Goal: Information Seeking & Learning: Check status

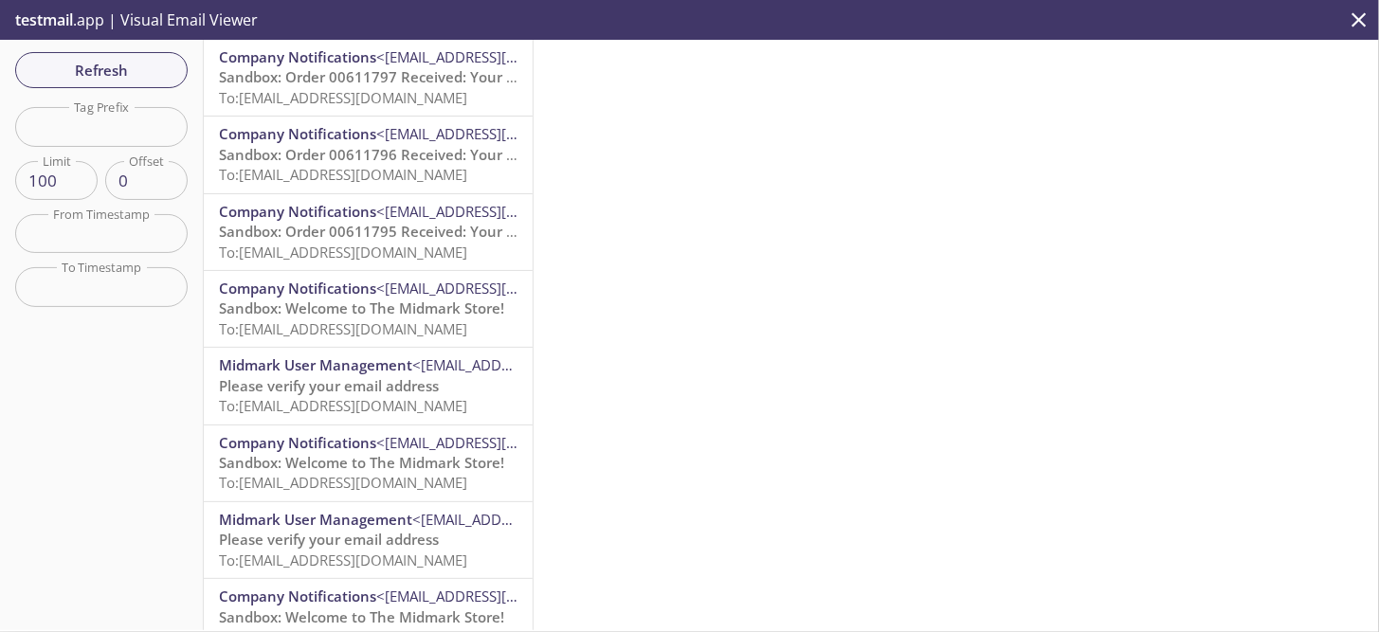
click at [351, 100] on span "To: ecommerce.tmtest13@inbox.testmail.app" at bounding box center [343, 97] width 248 height 19
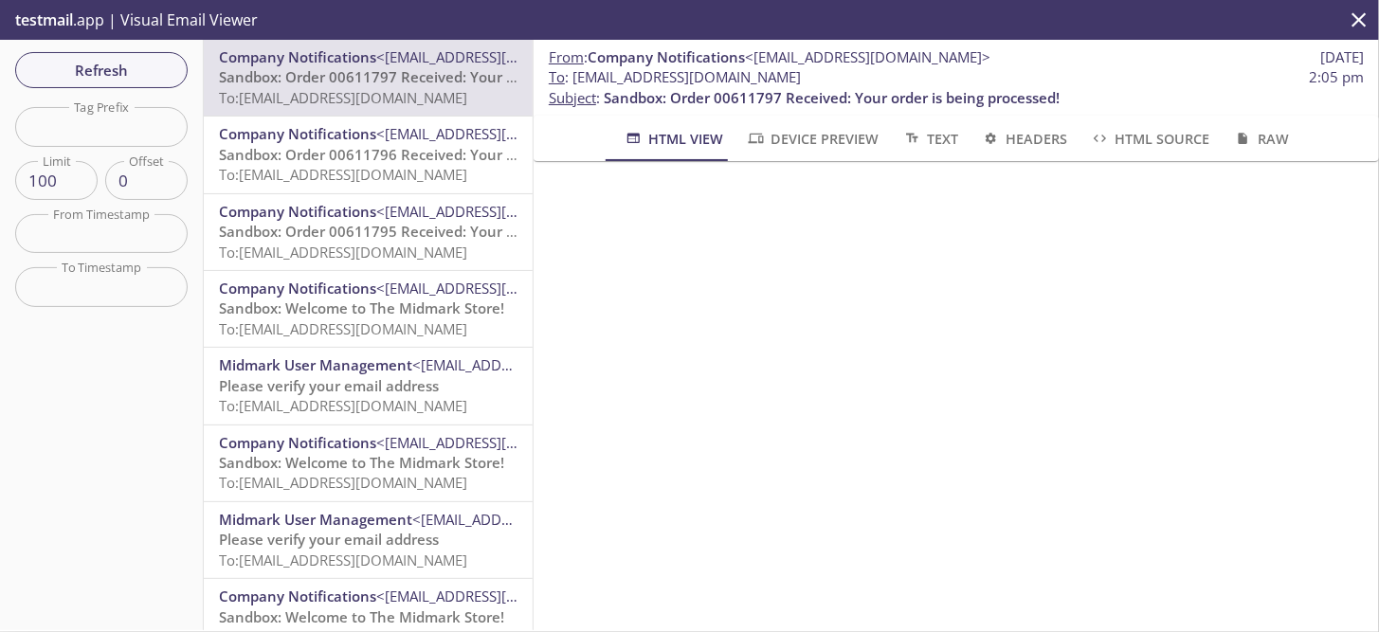
drag, startPoint x: 847, startPoint y: 78, endPoint x: 574, endPoint y: 82, distance: 273.0
click at [574, 82] on span "To : ecommerce.tmtest13@inbox.testmail.app" at bounding box center [675, 77] width 252 height 20
copy span "[EMAIL_ADDRESS][DOMAIN_NAME]"
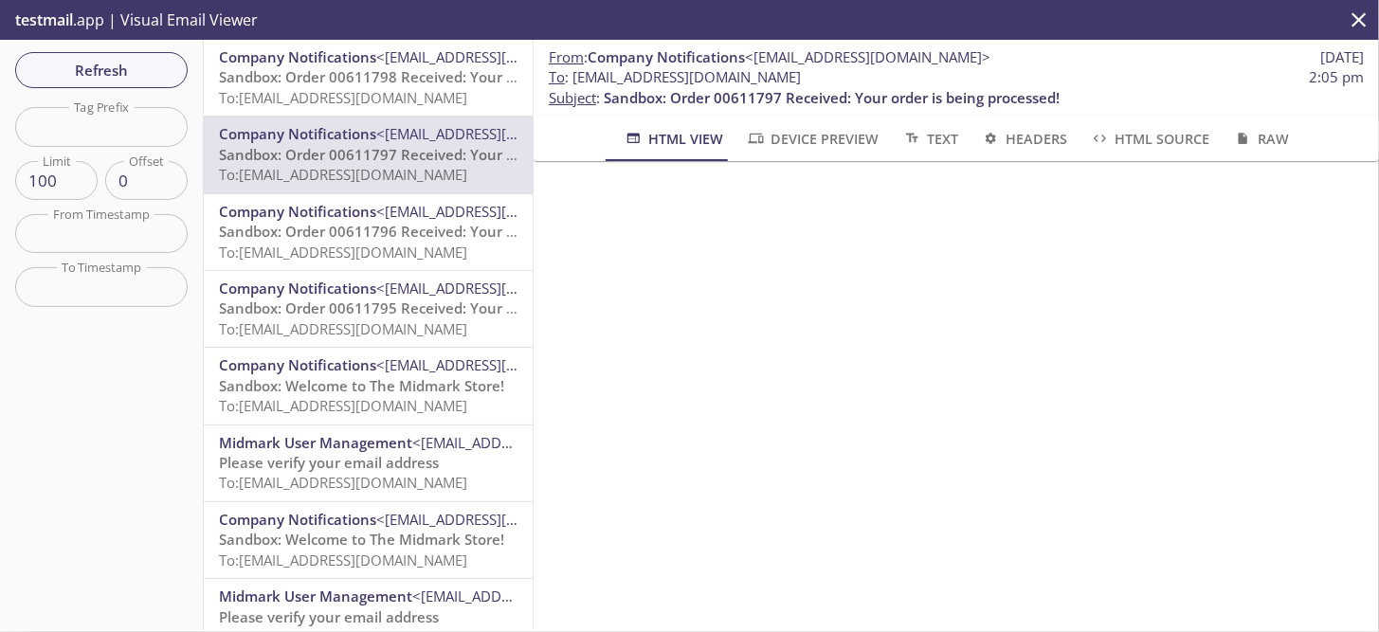
drag, startPoint x: 729, startPoint y: 76, endPoint x: 571, endPoint y: 74, distance: 158.3
click at [571, 74] on span "To : ecommerce.tmtest13@inbox.testmail.app 2:05 pm" at bounding box center [956, 77] width 815 height 20
click at [356, 82] on span "Sandbox: Order 00611798 Received: Your order is being processed!" at bounding box center [447, 76] width 456 height 19
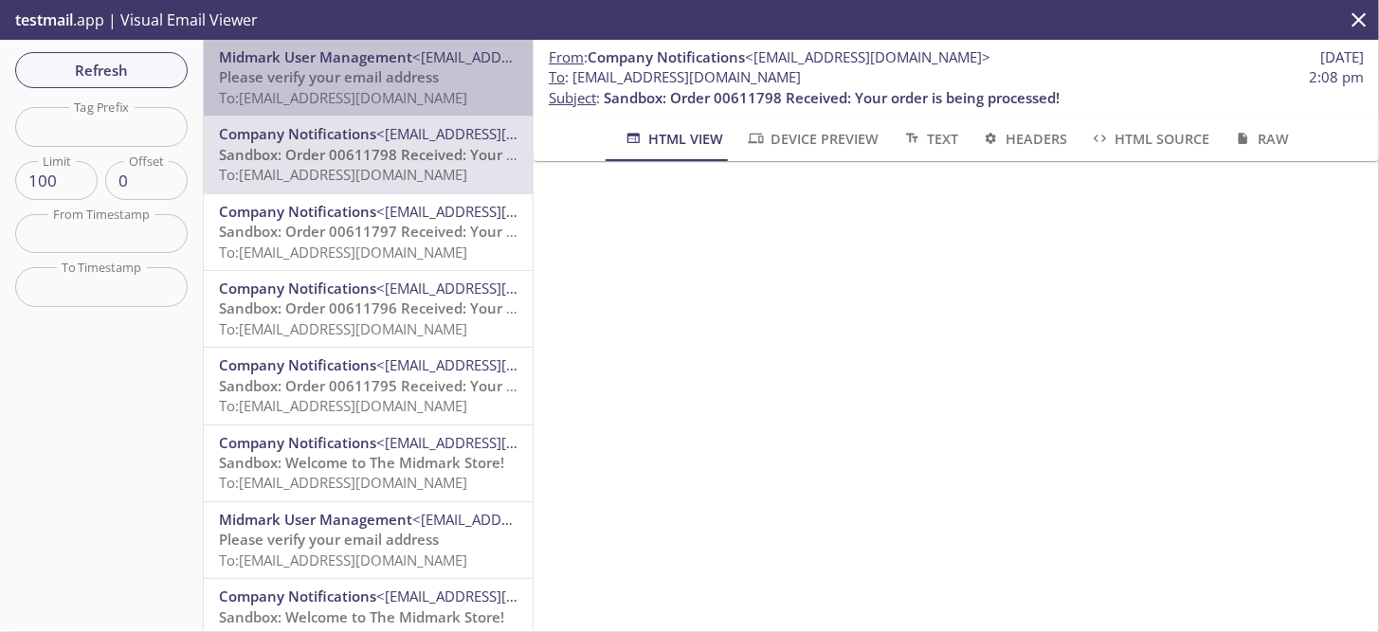
click at [377, 96] on span "To: ecommerce.tmtest15@inbox.testmail.app" at bounding box center [343, 97] width 248 height 19
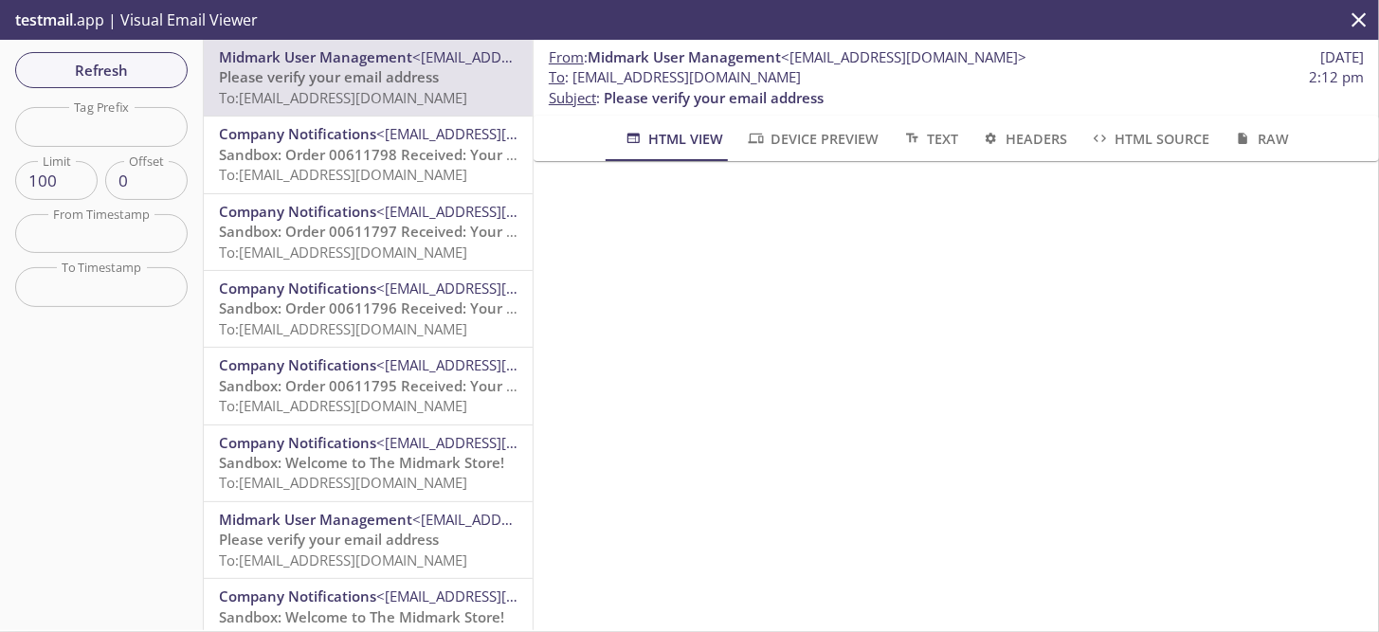
scroll to position [51, 0]
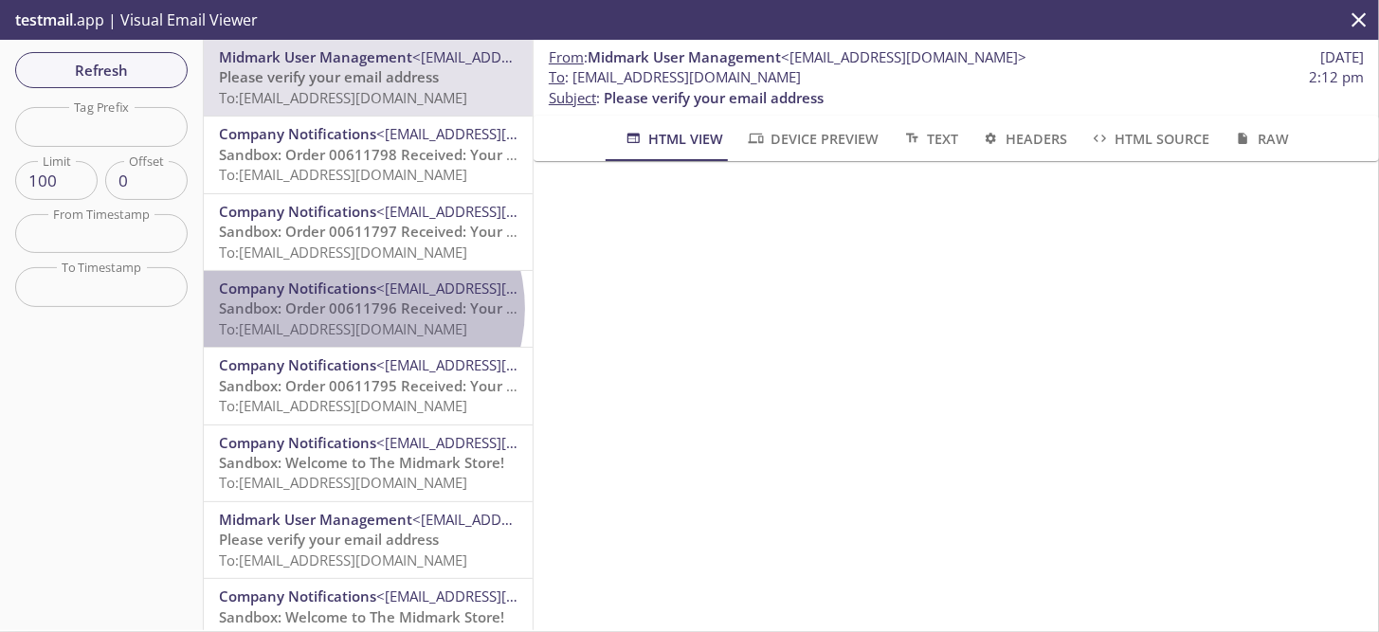
click at [358, 309] on span "Sandbox: Order 00611796 Received: Your order is being processed!" at bounding box center [447, 308] width 456 height 19
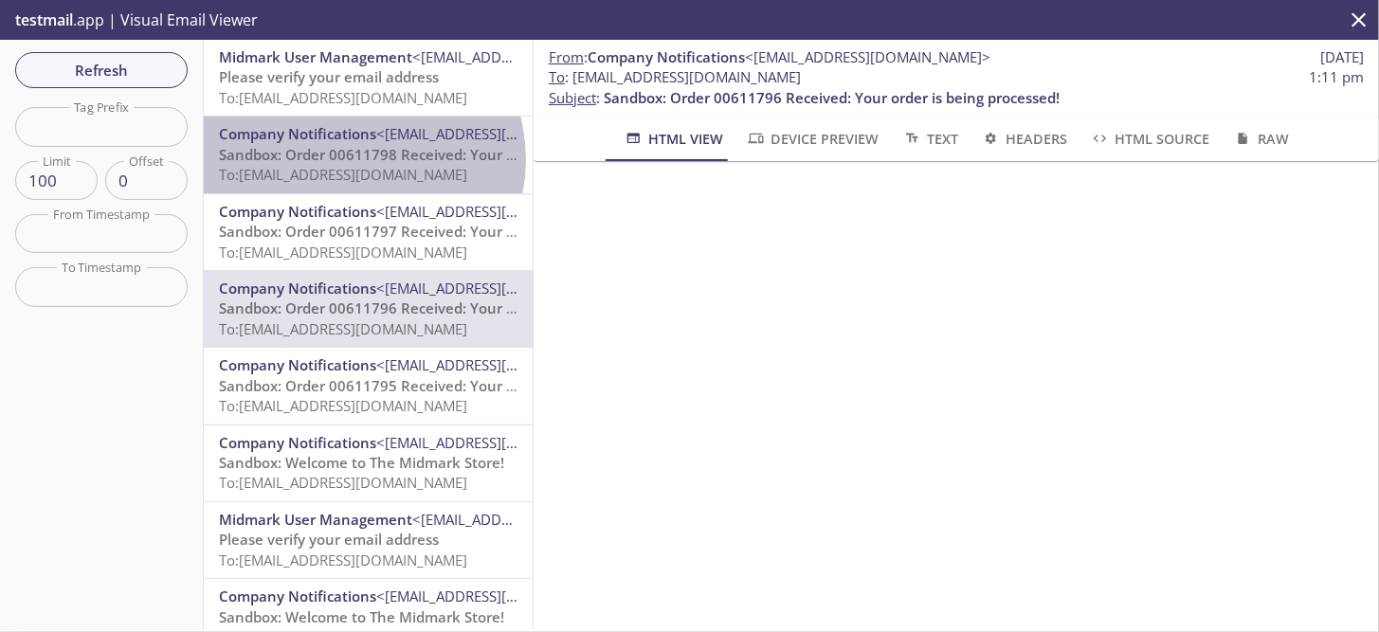
click at [350, 159] on span "Sandbox: Order 00611798 Received: Your order is being processed!" at bounding box center [447, 154] width 456 height 19
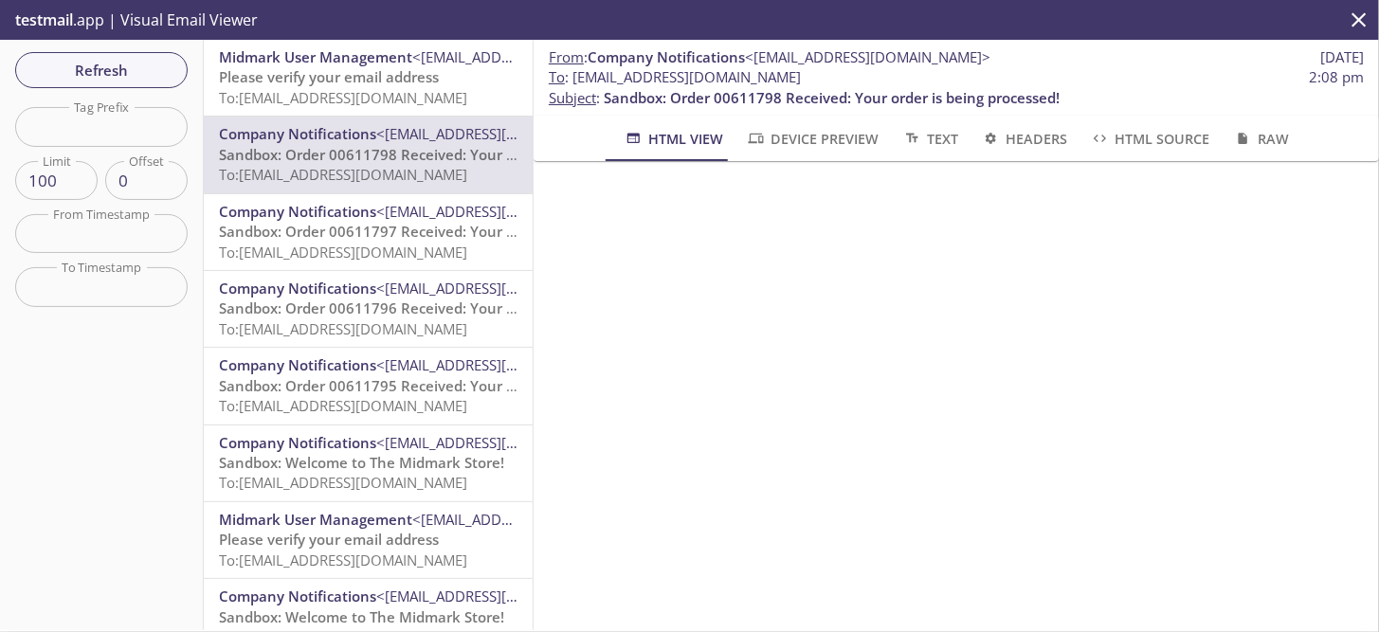
scroll to position [442, 0]
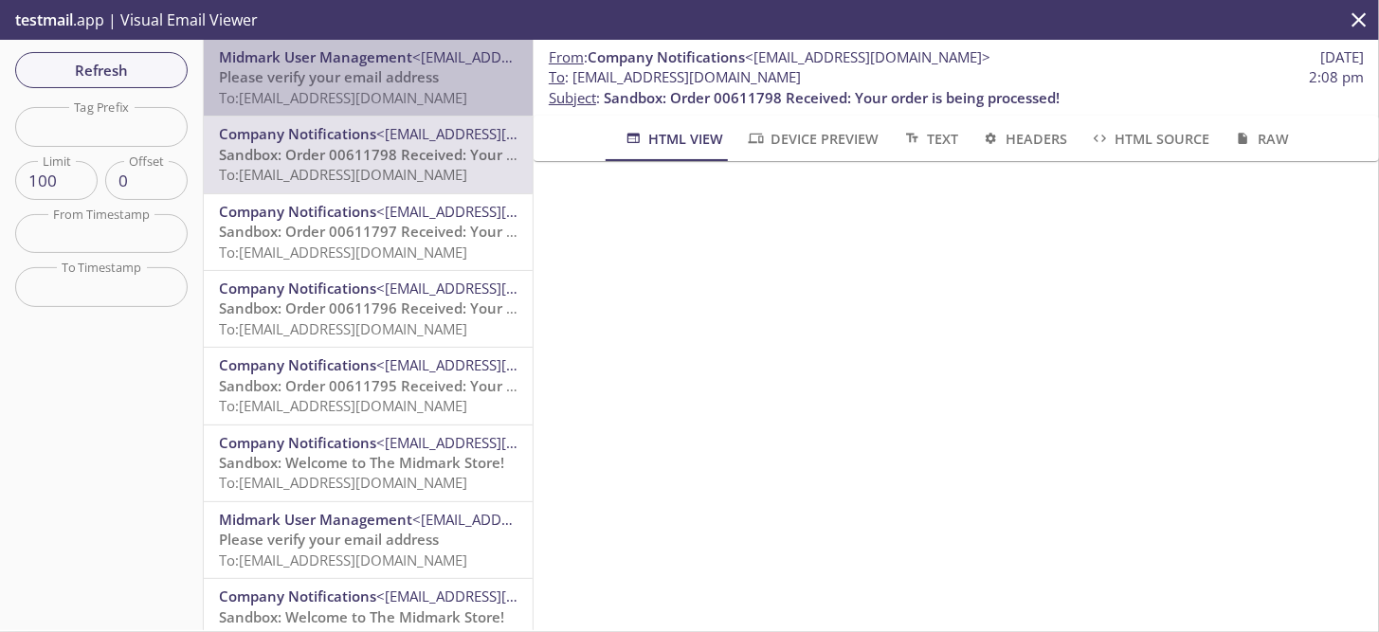
click at [368, 92] on span "To: ecommerce.tmtest15@inbox.testmail.app" at bounding box center [343, 97] width 248 height 19
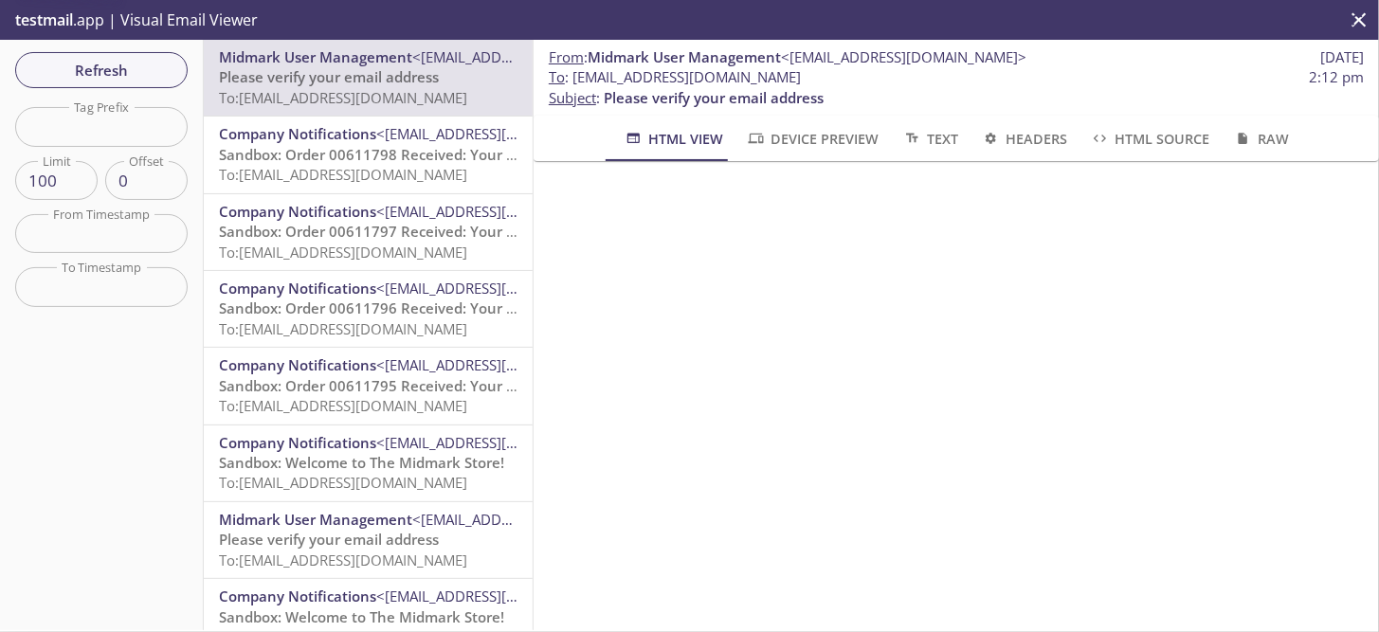
scroll to position [127, 0]
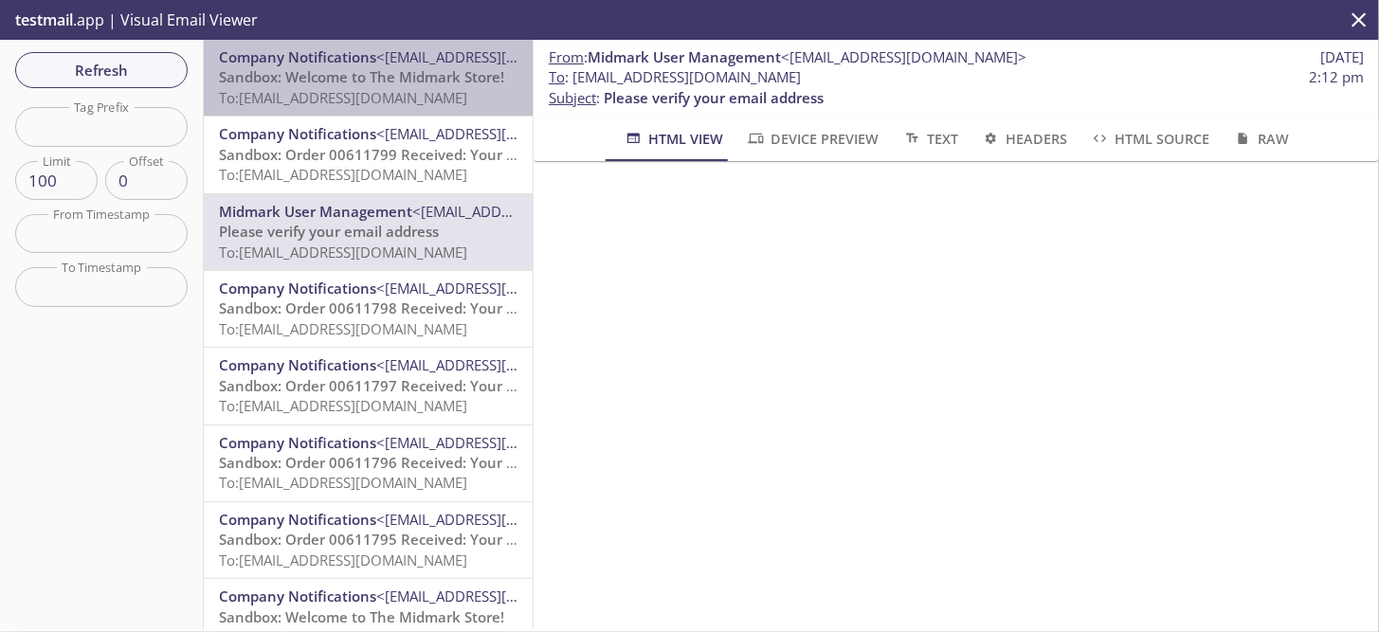
click at [408, 91] on span "To: ecommerce.tmtest15@inbox.testmail.app" at bounding box center [343, 97] width 248 height 19
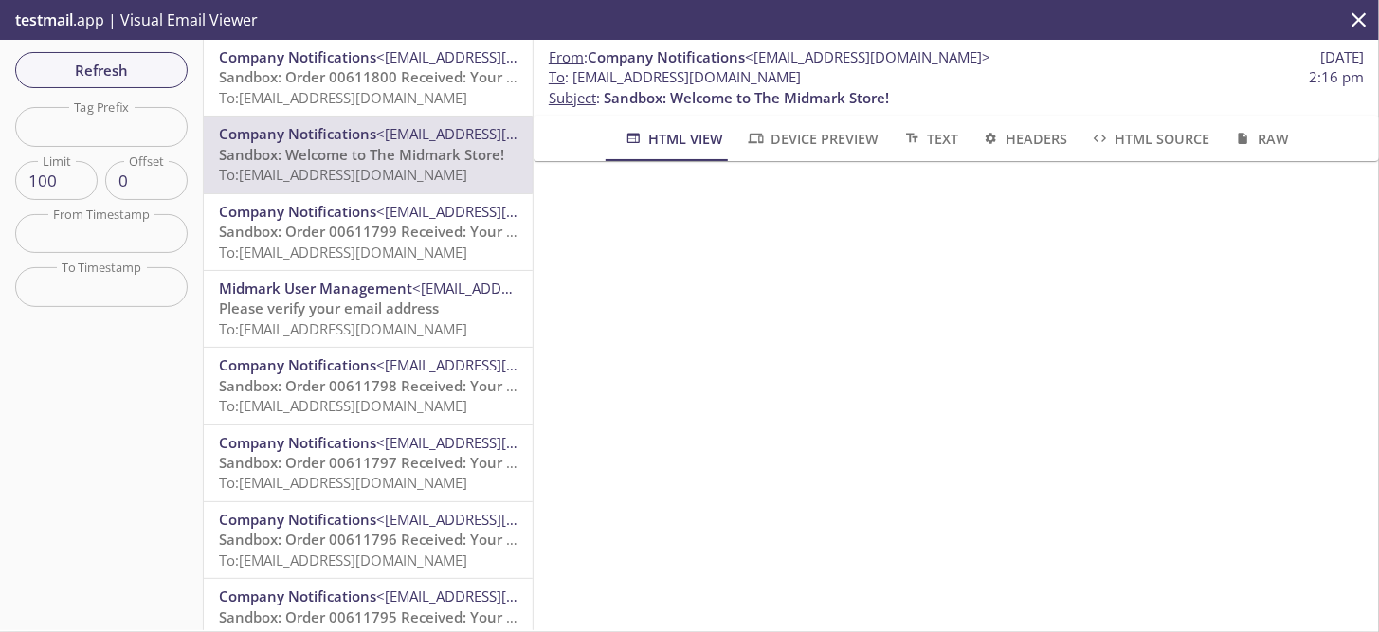
click at [429, 88] on span "To: ecommerce.tmtest15@inbox.testmail.app" at bounding box center [343, 97] width 248 height 19
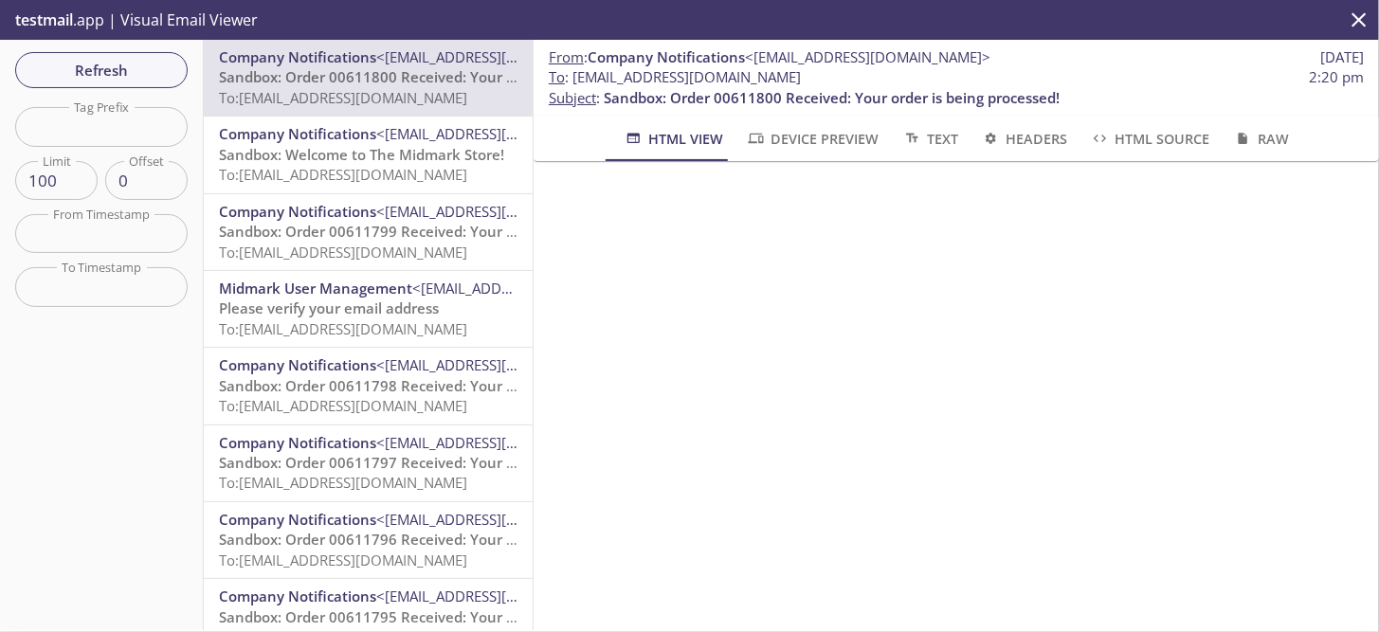
scroll to position [664, 0]
drag, startPoint x: 857, startPoint y: 83, endPoint x: 573, endPoint y: 80, distance: 283.4
click at [573, 80] on span "To : ecommerce.tmtest15@inbox.testmail.app 2:20 pm" at bounding box center [956, 77] width 815 height 20
copy span "[EMAIL_ADDRESS][DOMAIN_NAME]"
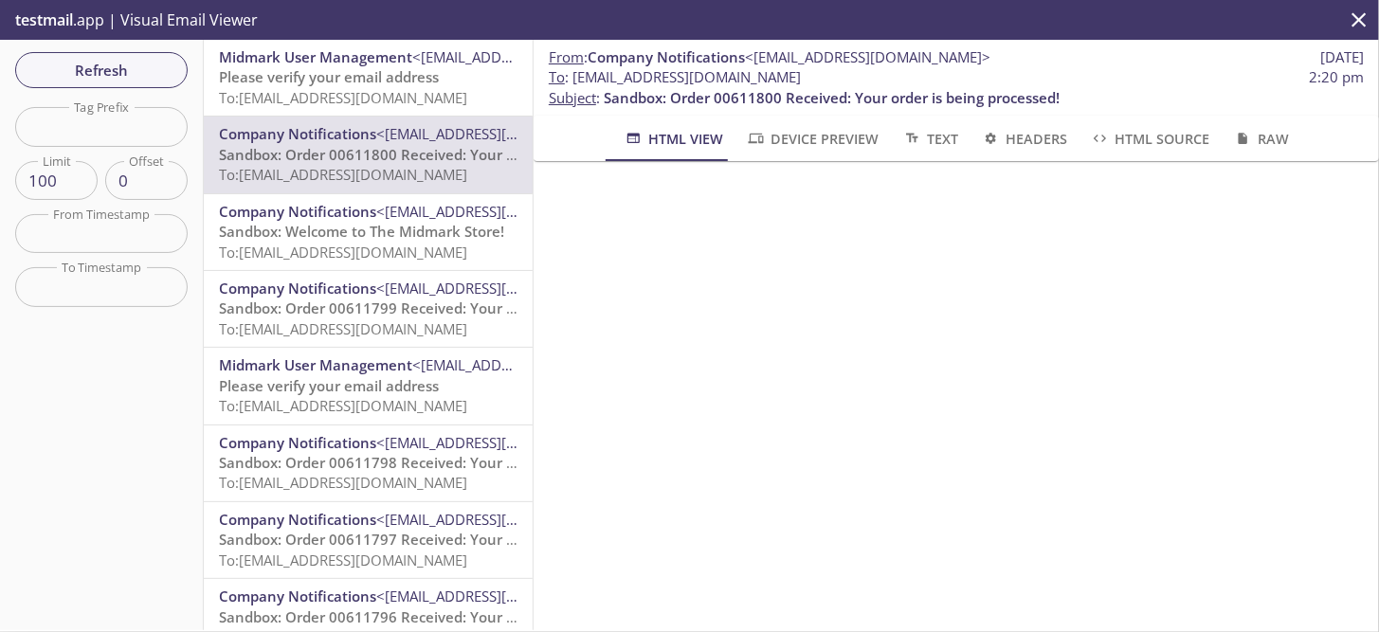
click at [265, 62] on span "Midmark User Management" at bounding box center [315, 56] width 193 height 19
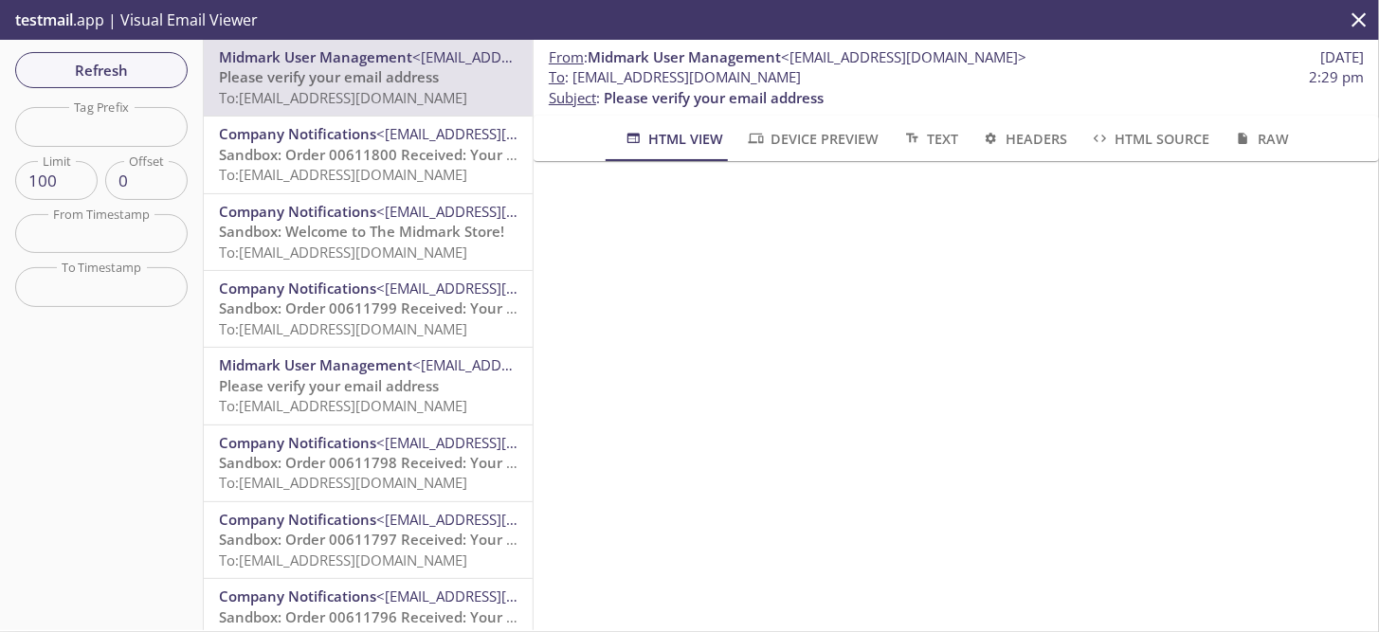
scroll to position [12, 0]
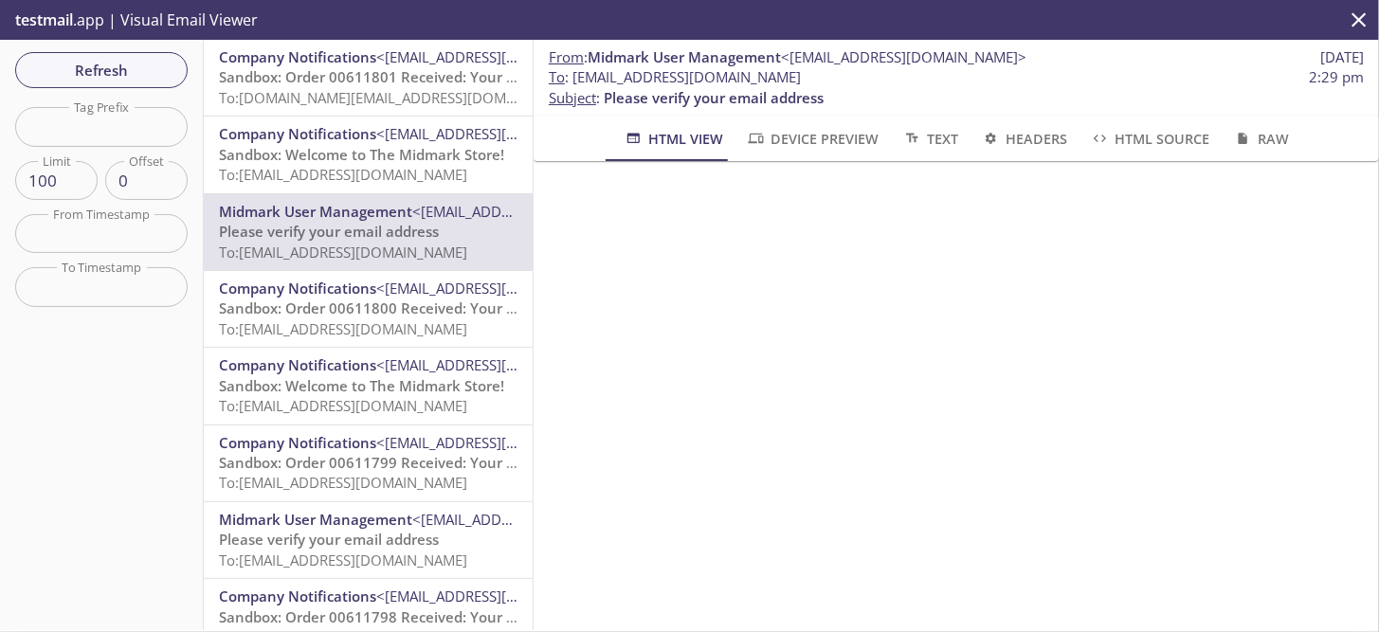
click at [399, 156] on span "Sandbox: Welcome to The Midmark Store!" at bounding box center [361, 154] width 285 height 19
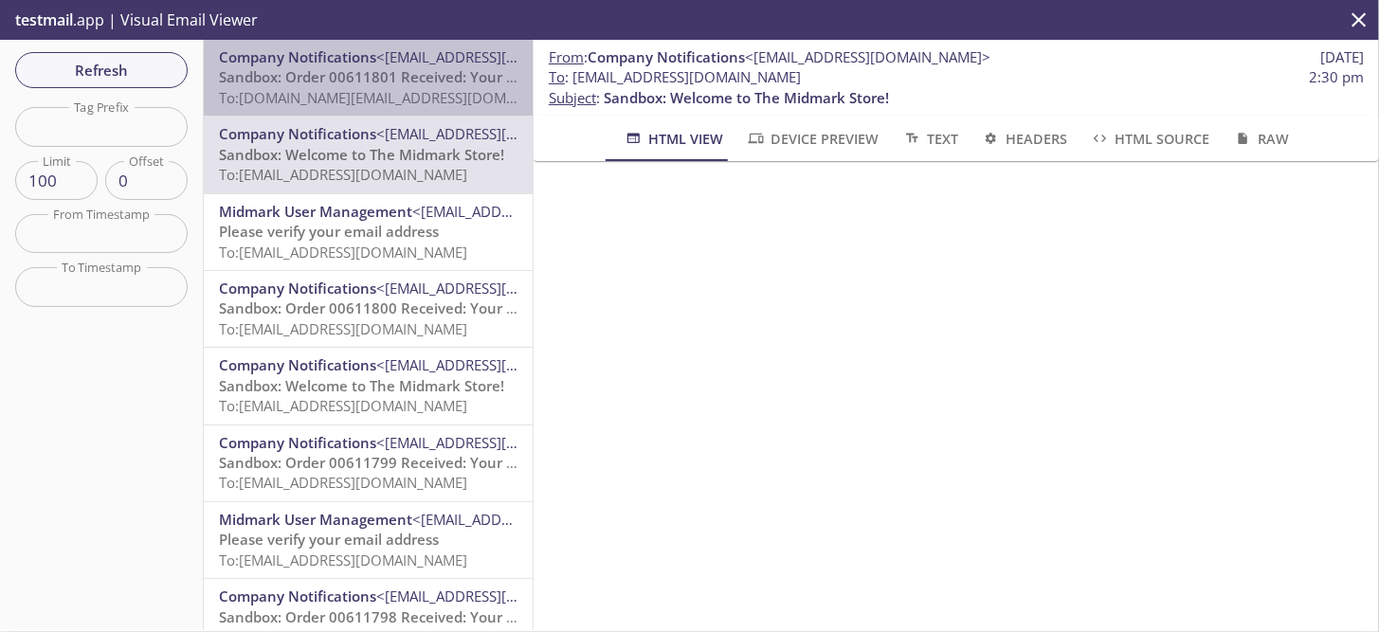
click at [411, 88] on span "To: ecommerce.hm@inbox.testmail.app" at bounding box center [399, 97] width 360 height 19
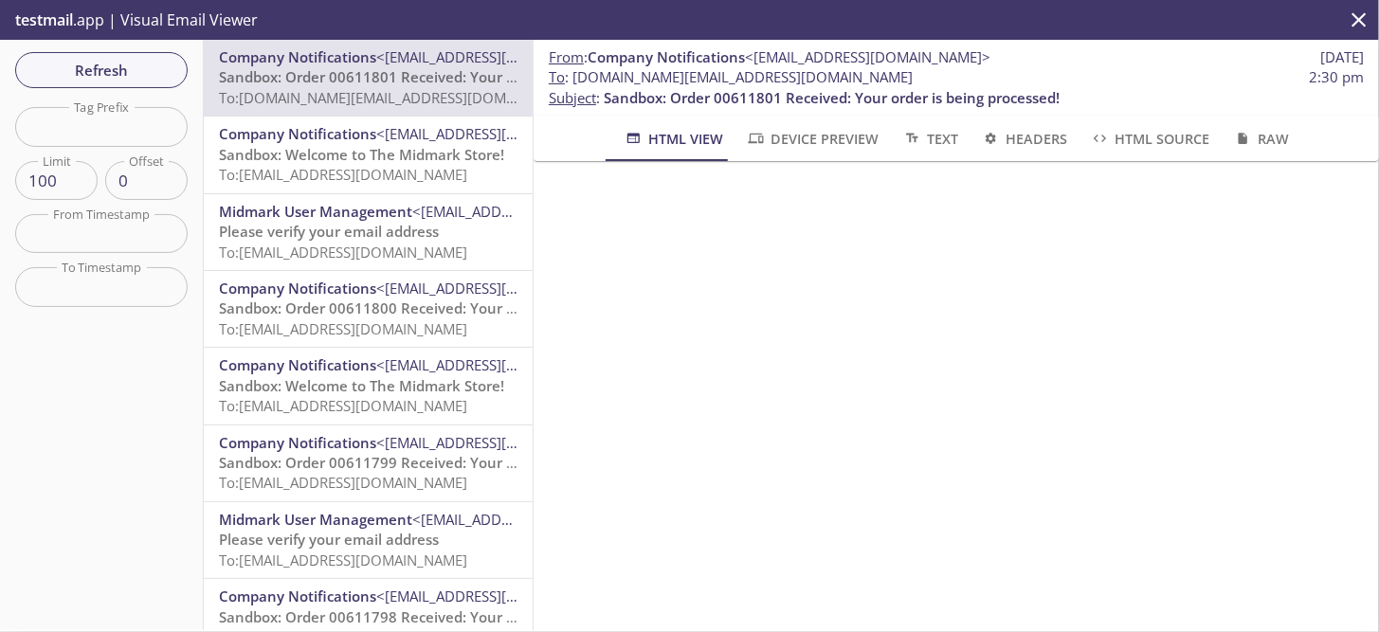
click at [402, 159] on span "Sandbox: Welcome to The Midmark Store!" at bounding box center [361, 154] width 285 height 19
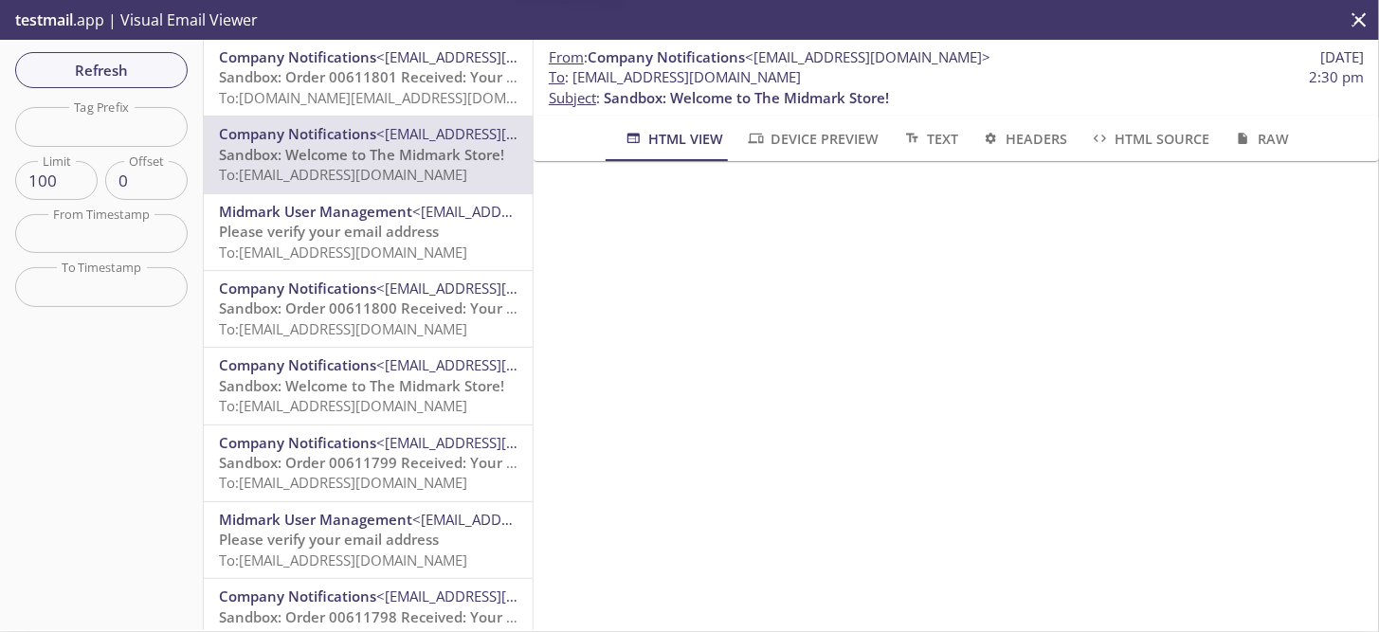
click at [396, 110] on div "Company Notifications <do-not-reply@midmark.com> Sandbox: Order 00611801 Receiv…" at bounding box center [368, 78] width 329 height 76
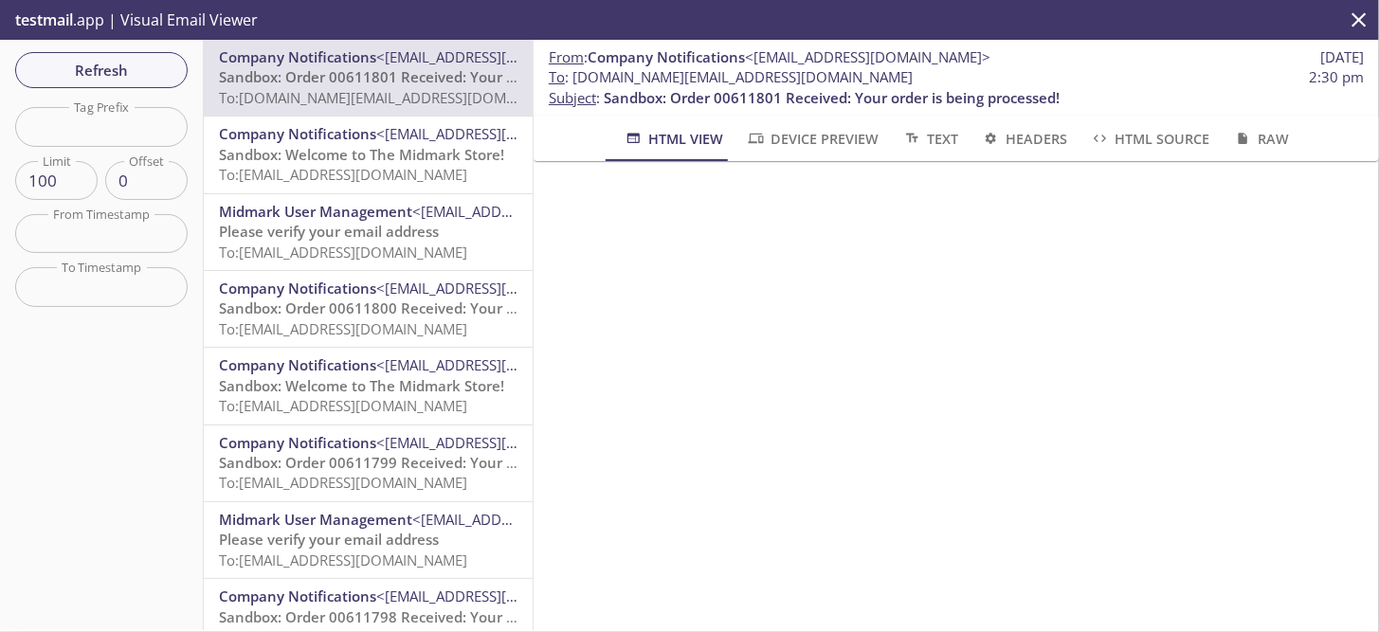
scroll to position [569, 0]
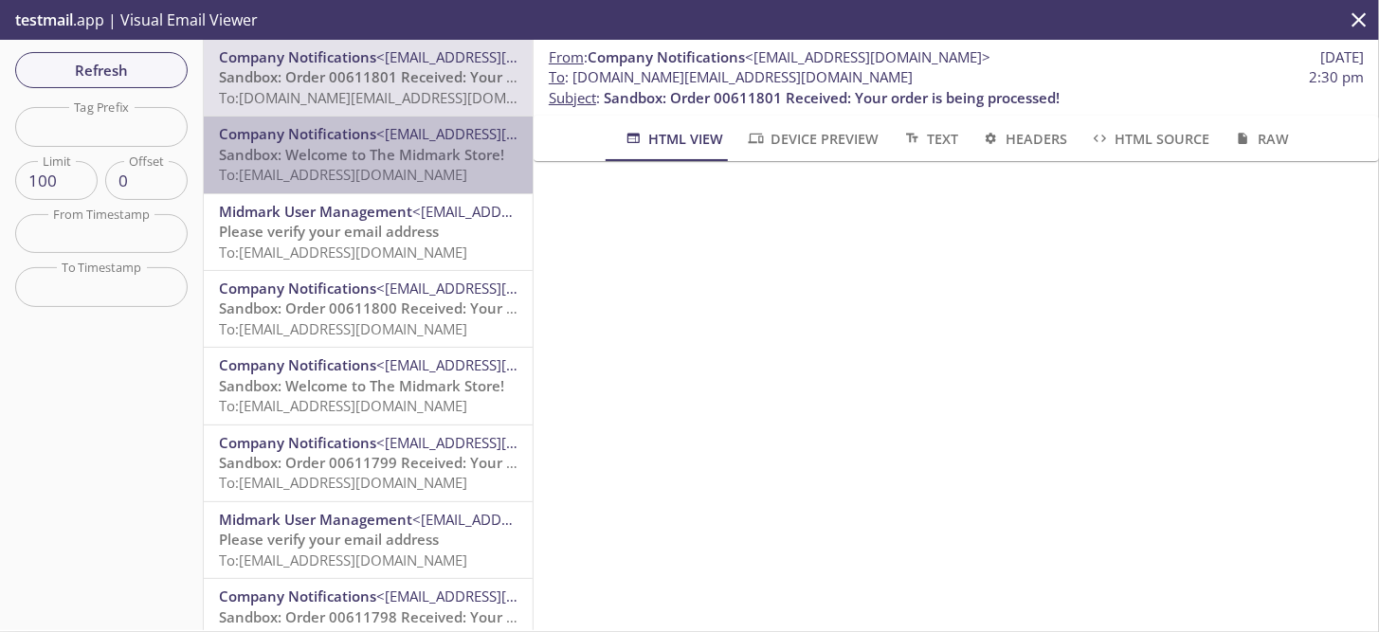
click at [371, 161] on span "Sandbox: Welcome to The Midmark Store!" at bounding box center [361, 154] width 285 height 19
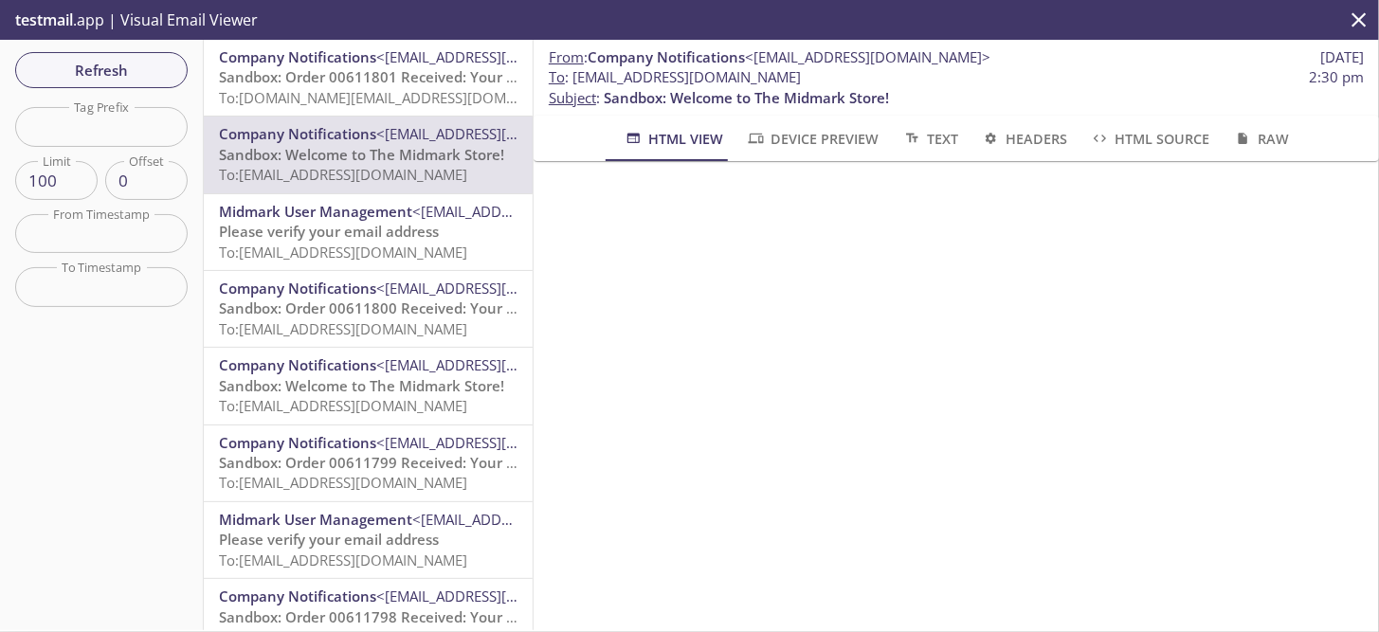
drag, startPoint x: 854, startPoint y: 77, endPoint x: 572, endPoint y: 73, distance: 282.5
click at [572, 73] on span "To : ecommerce.tmtest16@inbox.testmail.app 2:30 pm" at bounding box center [956, 77] width 815 height 20
copy span "[EMAIL_ADDRESS][DOMAIN_NAME]"
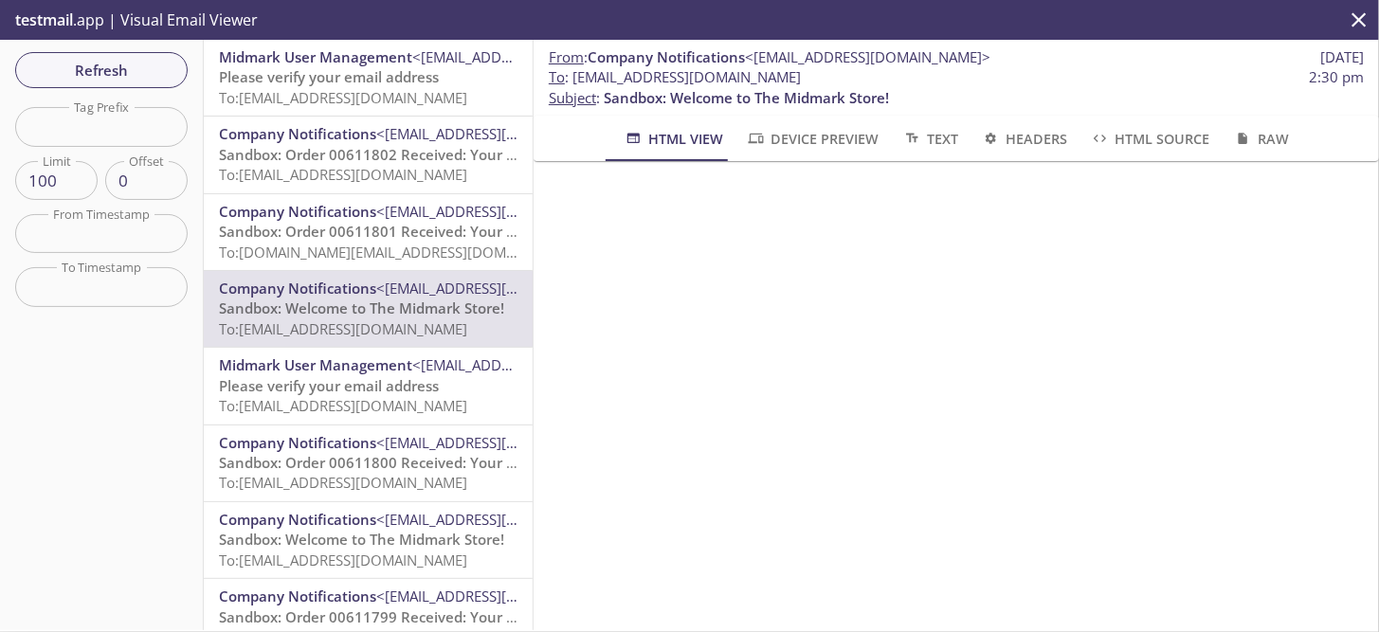
click at [379, 168] on span "To: [EMAIL_ADDRESS][DOMAIN_NAME]" at bounding box center [343, 174] width 248 height 19
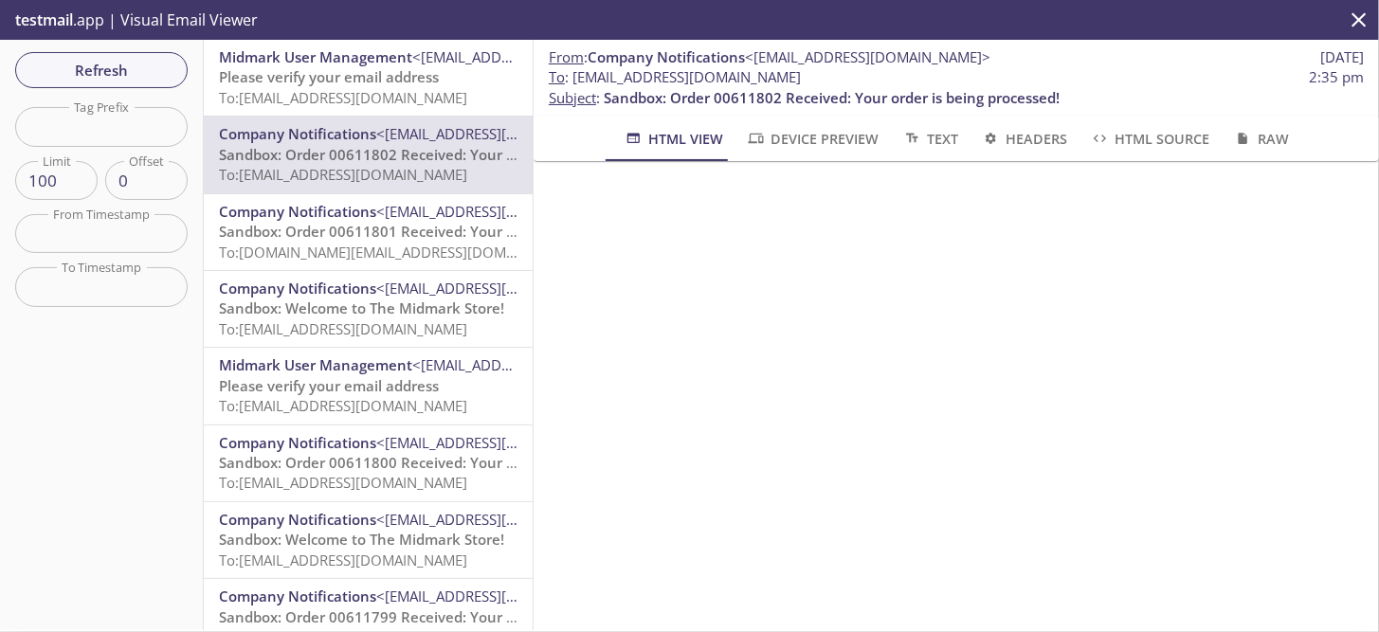
scroll to position [474, 0]
click at [359, 71] on span "Please verify your email address" at bounding box center [329, 76] width 220 height 19
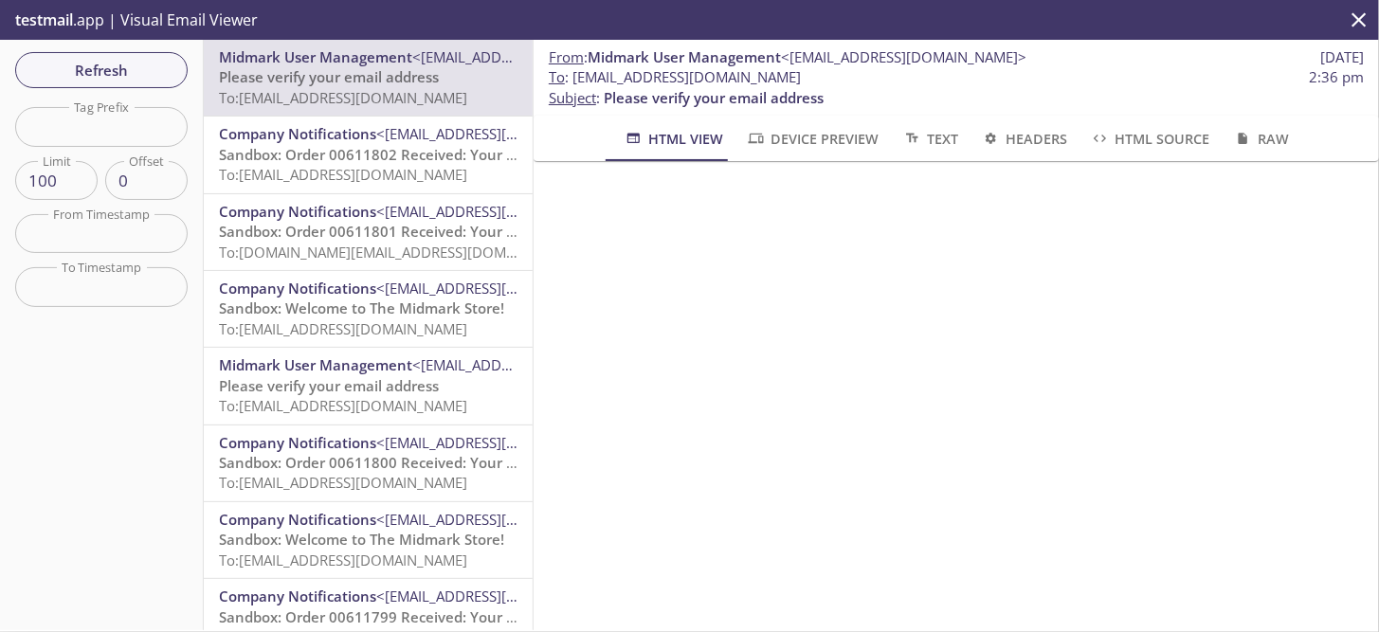
scroll to position [83, 0]
